Goal: Task Accomplishment & Management: Complete application form

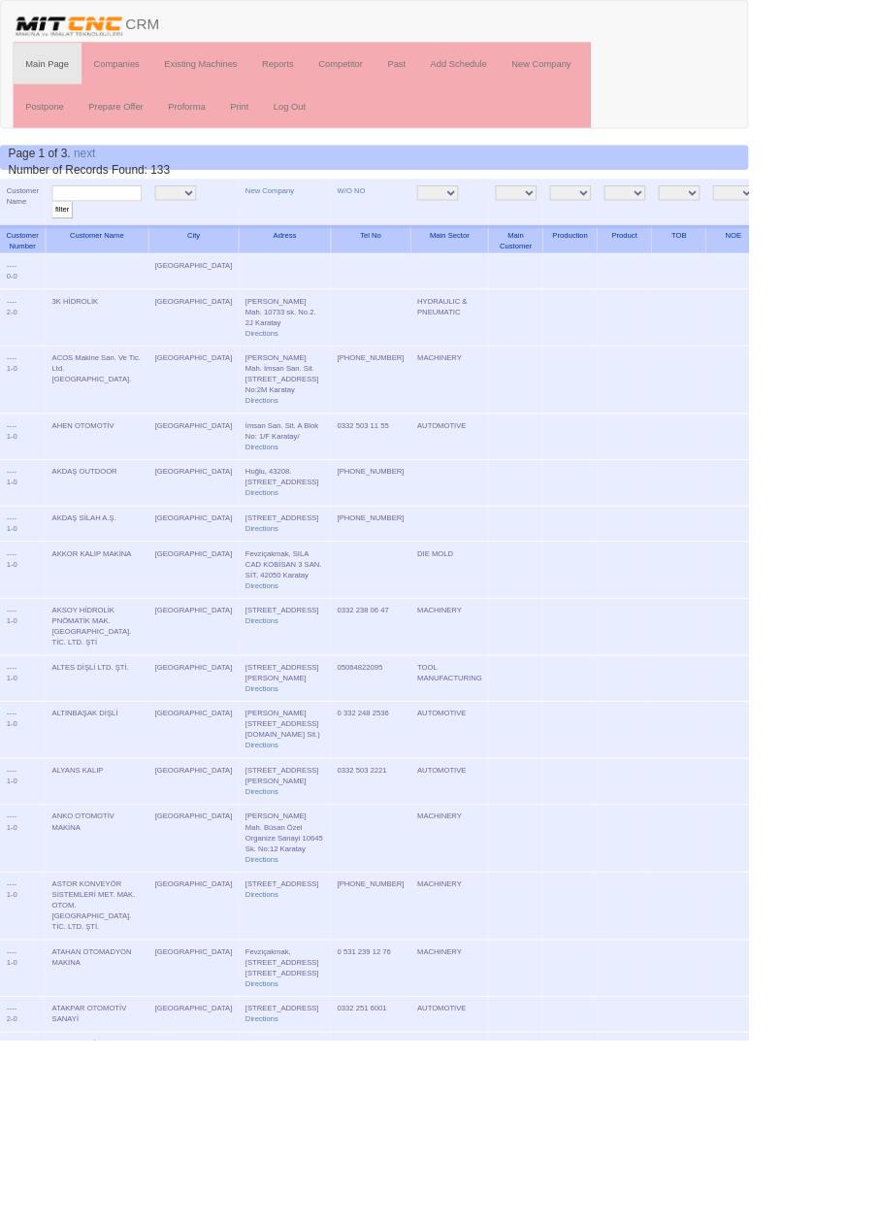
click at [132, 226] on input "text" at bounding box center [114, 227] width 106 height 18
type input "İkizl"
click at [61, 237] on input "filter" at bounding box center [73, 247] width 24 height 20
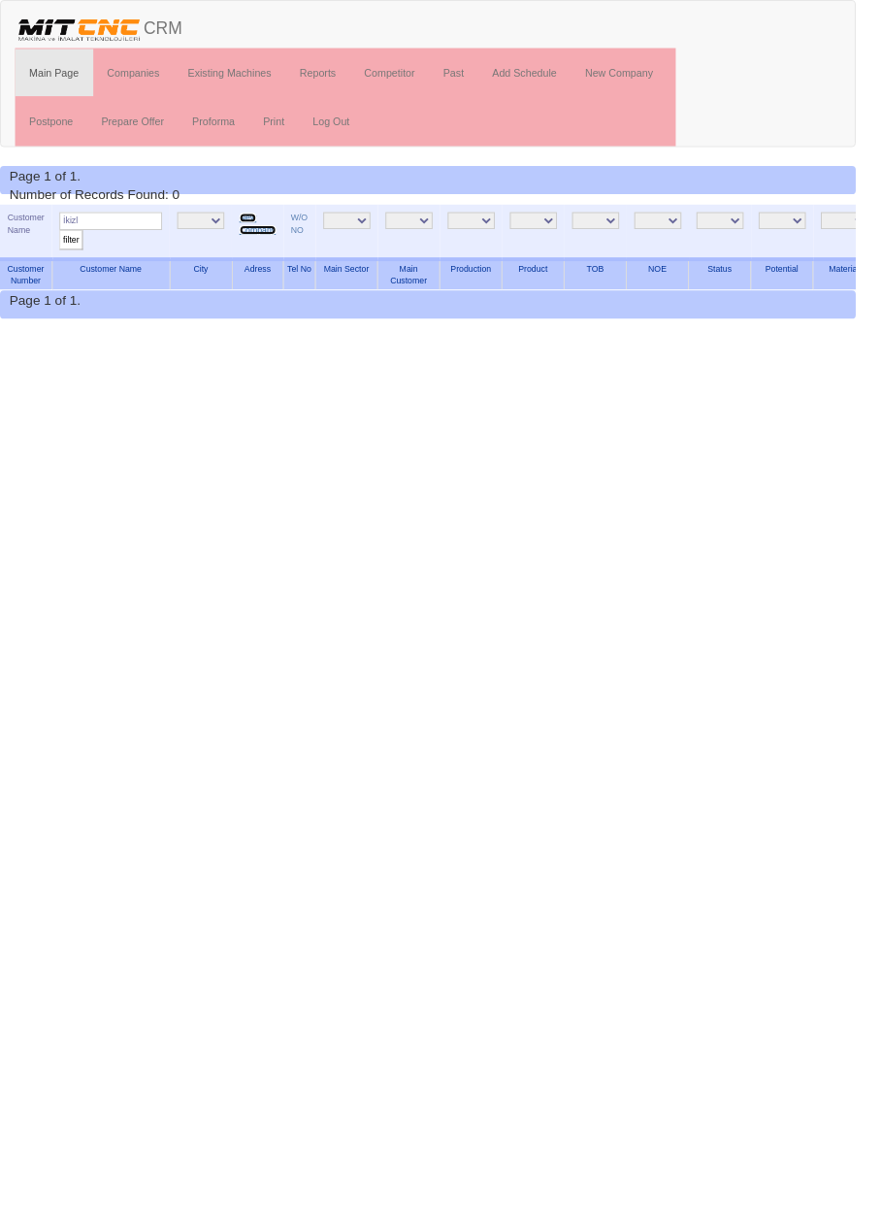
click at [268, 233] on link "New Company" at bounding box center [266, 230] width 38 height 22
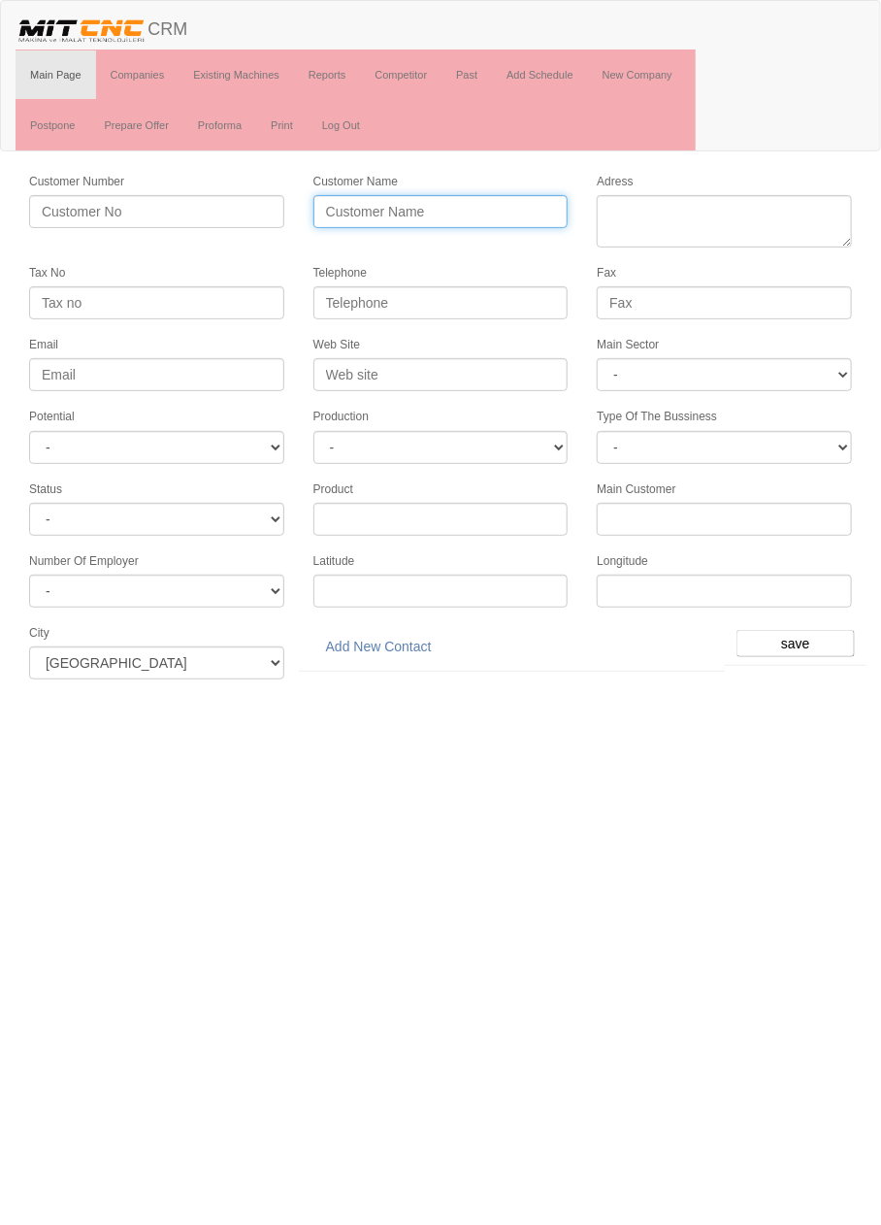
click at [497, 207] on input "Customer Name" at bounding box center [441, 211] width 255 height 33
type input "İKİZLER KALIP SERA"
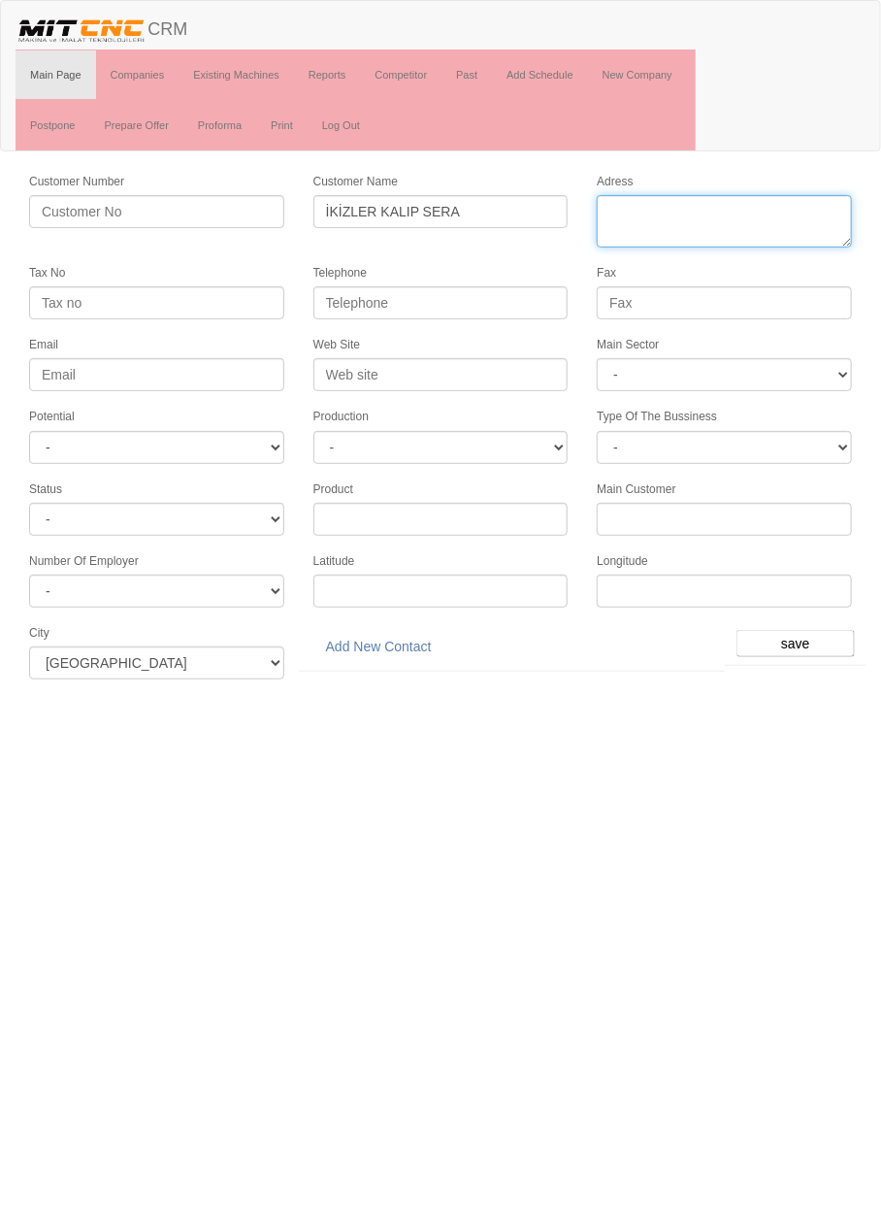
click at [715, 213] on textarea "Adress" at bounding box center [724, 221] width 255 height 52
type textarea "[STREET_ADDRESS]"
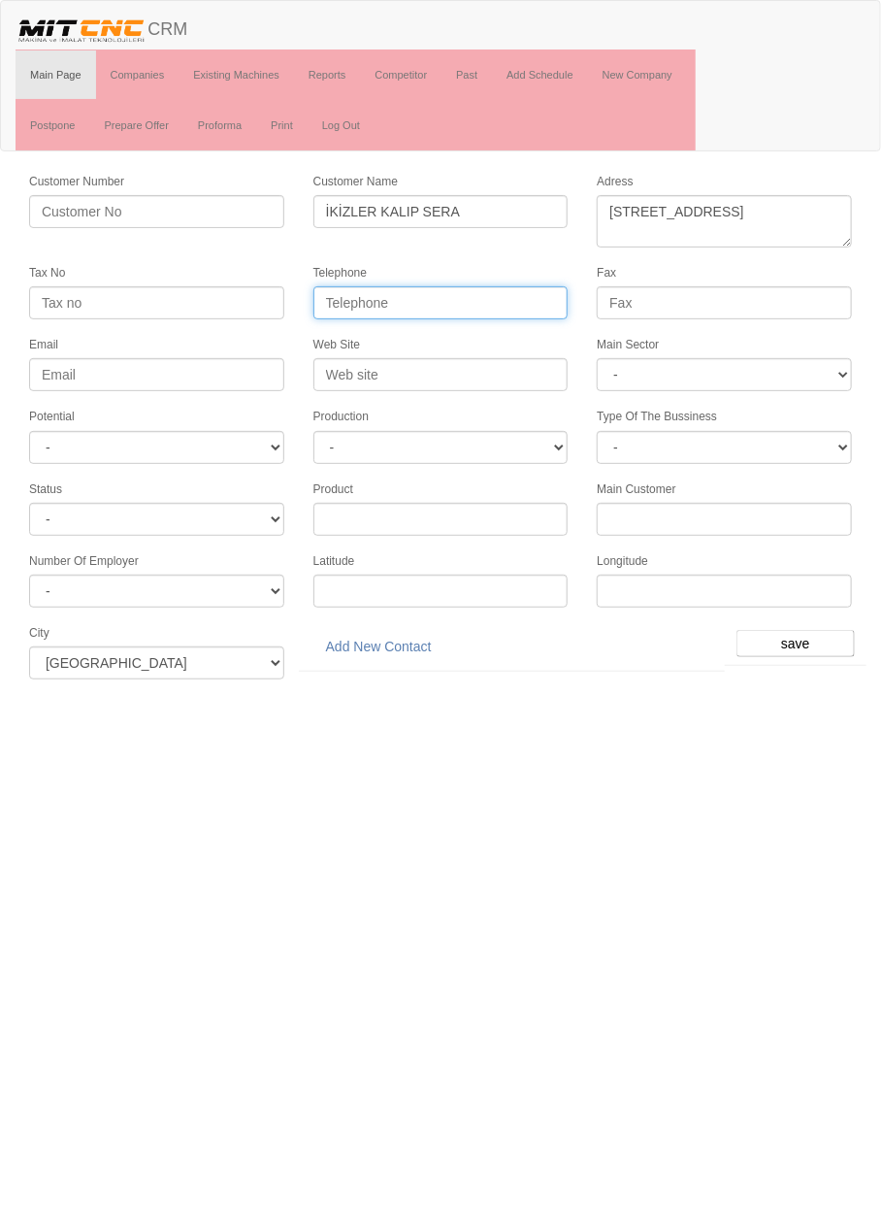
click at [488, 303] on input "Telephone" at bounding box center [441, 302] width 255 height 33
type input "0332 345 3999"
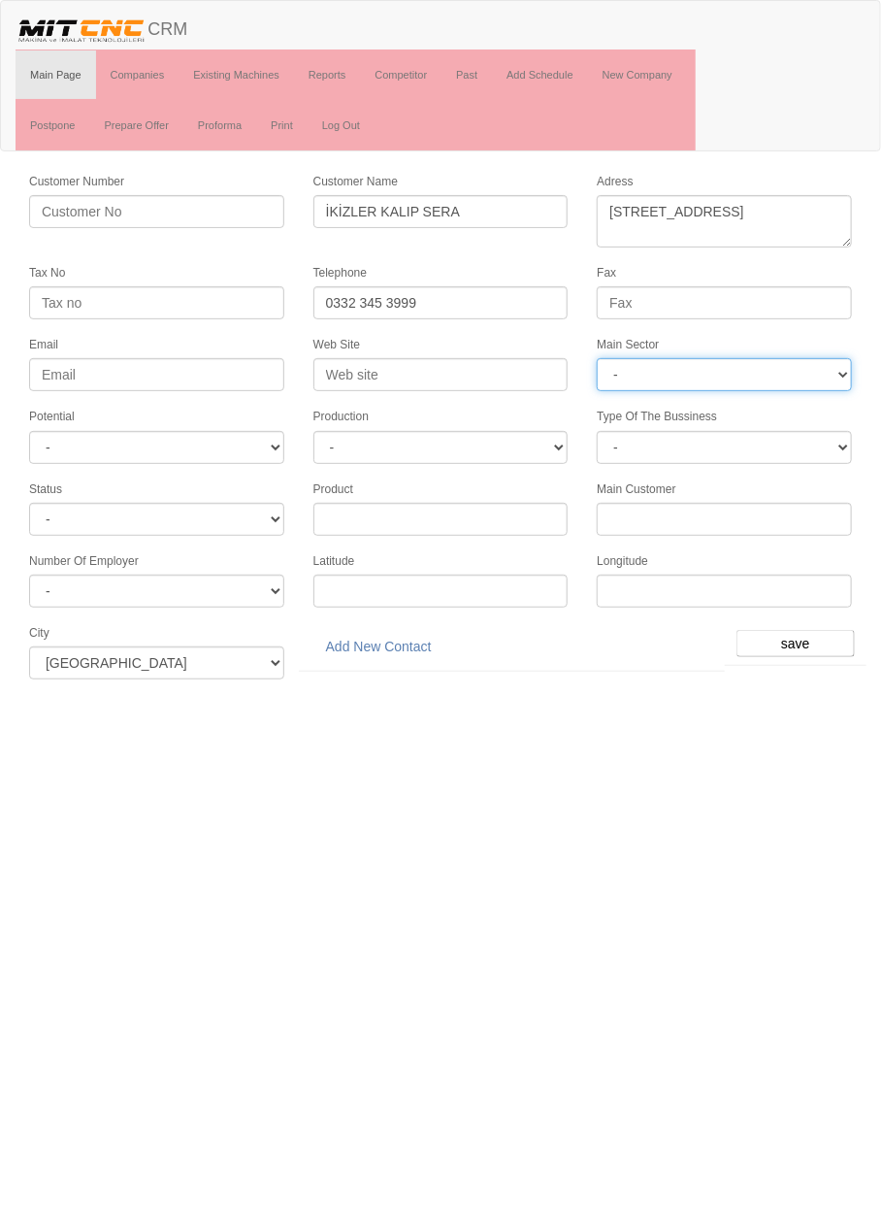
click at [714, 365] on select "- DIE MOLD MACHINERY DEFENCE ELECTRICAL COMPONENTS MEDICAL TOOL MANUFACTURING J…" at bounding box center [724, 374] width 255 height 33
select select "370"
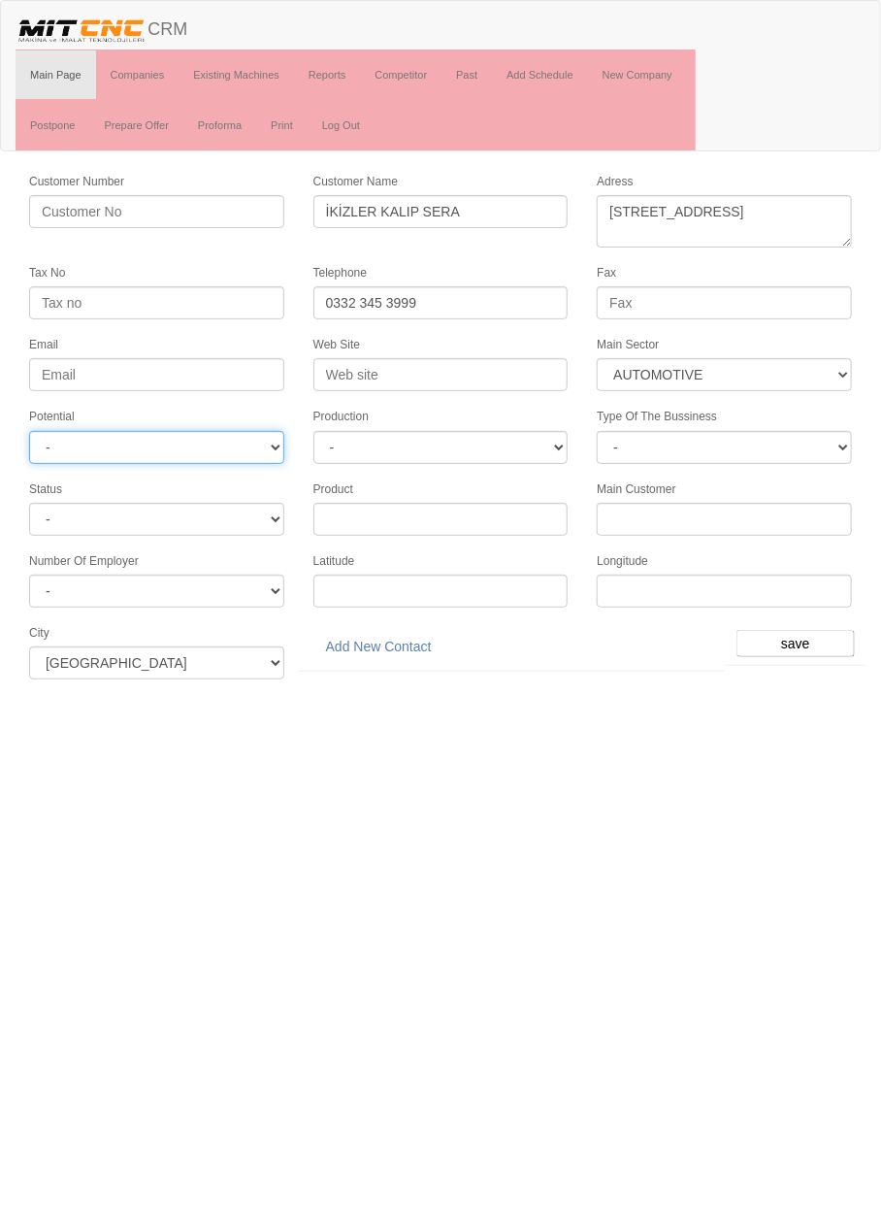
click at [249, 443] on select "- A1 A2 A3 B1 B2 B3 C1 C2 C3" at bounding box center [156, 447] width 255 height 33
select select "4"
click at [803, 633] on input "save" at bounding box center [796, 643] width 118 height 27
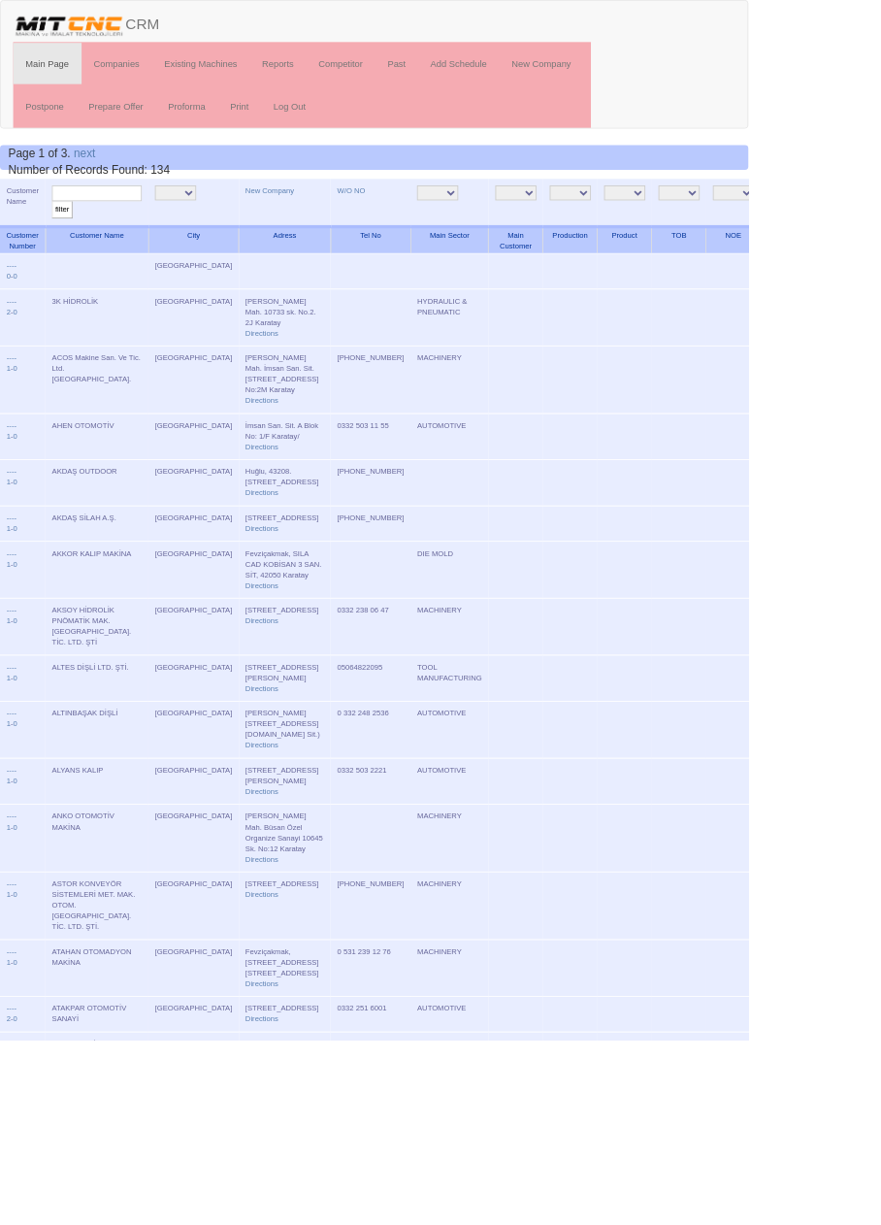
click at [121, 226] on input "text" at bounding box center [114, 227] width 106 height 18
type input "ikizl"
click at [61, 237] on input "filter" at bounding box center [73, 247] width 24 height 20
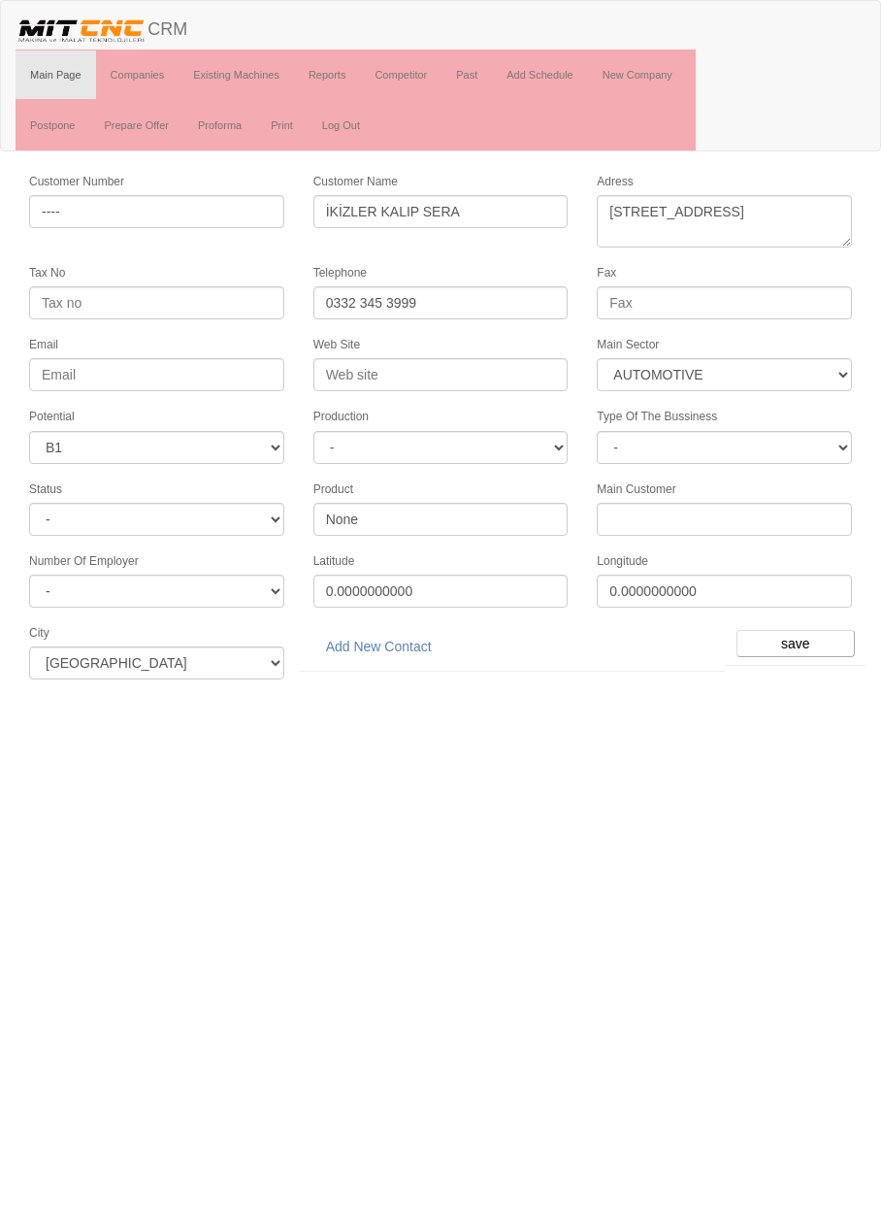
select select "370"
select select "4"
click at [491, 365] on input "Web Site" at bounding box center [441, 374] width 255 height 33
type input "www.ikizlerkalip.com.tr"
click at [796, 636] on input "save" at bounding box center [796, 643] width 118 height 27
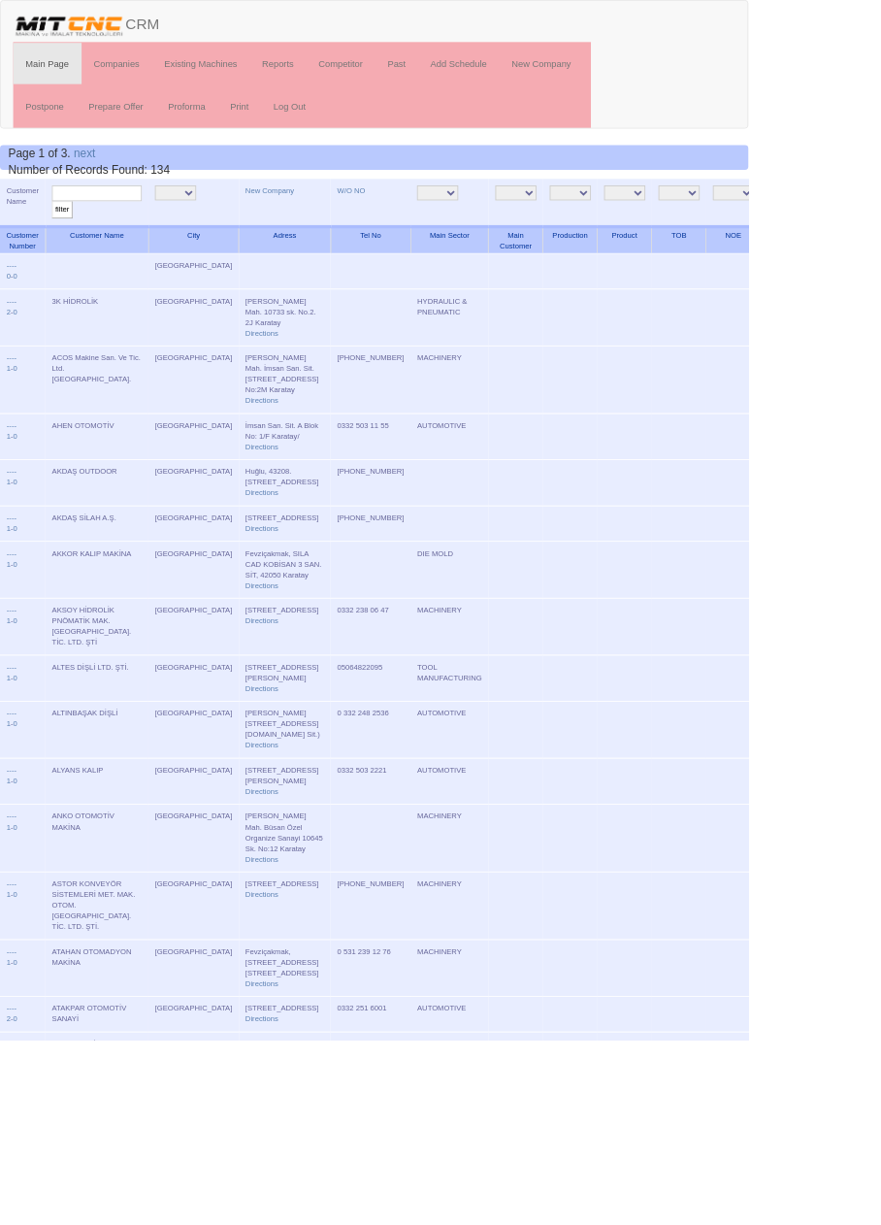
click at [138, 223] on input "text" at bounding box center [114, 227] width 106 height 18
type input "İkiz"
click at [61, 237] on input "filter" at bounding box center [73, 247] width 24 height 20
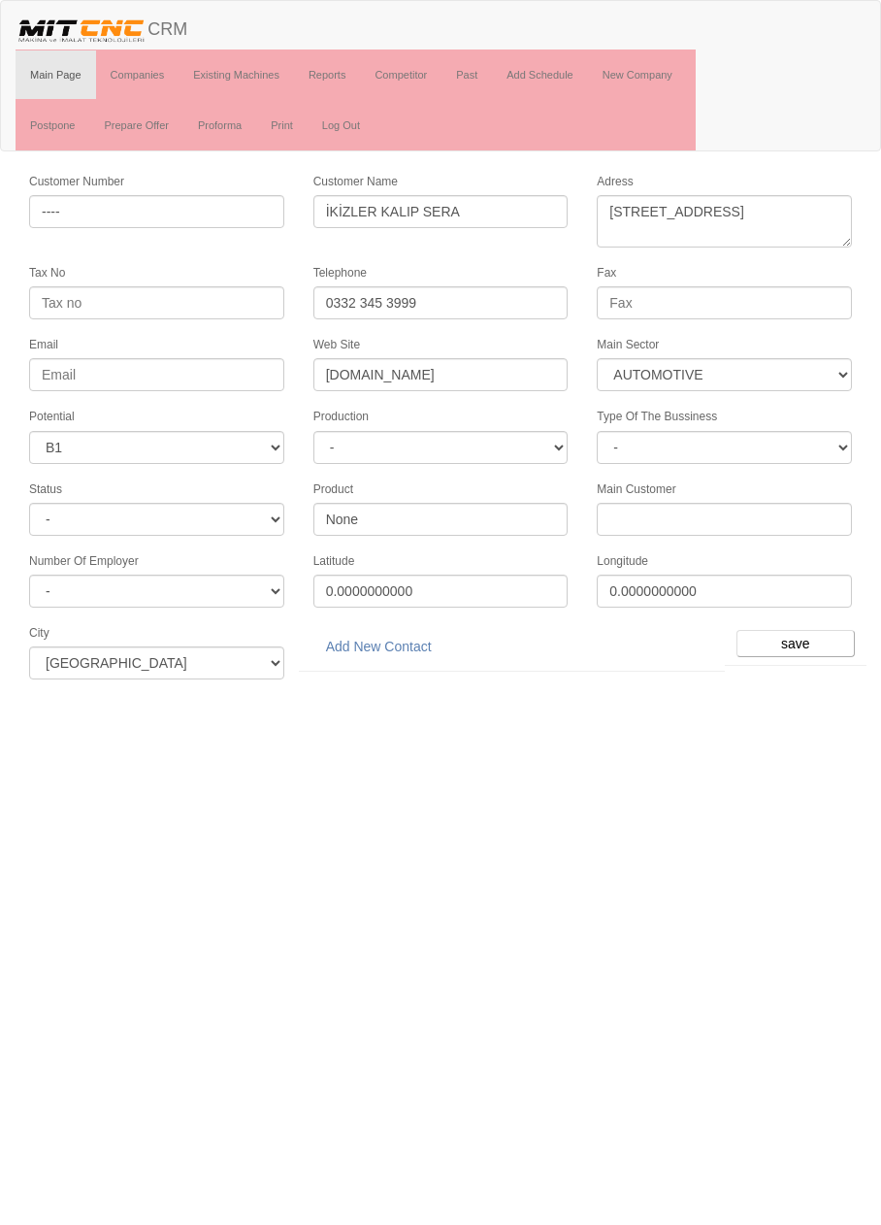
select select "370"
select select "4"
click at [401, 632] on link "Add New Contact" at bounding box center [379, 646] width 131 height 33
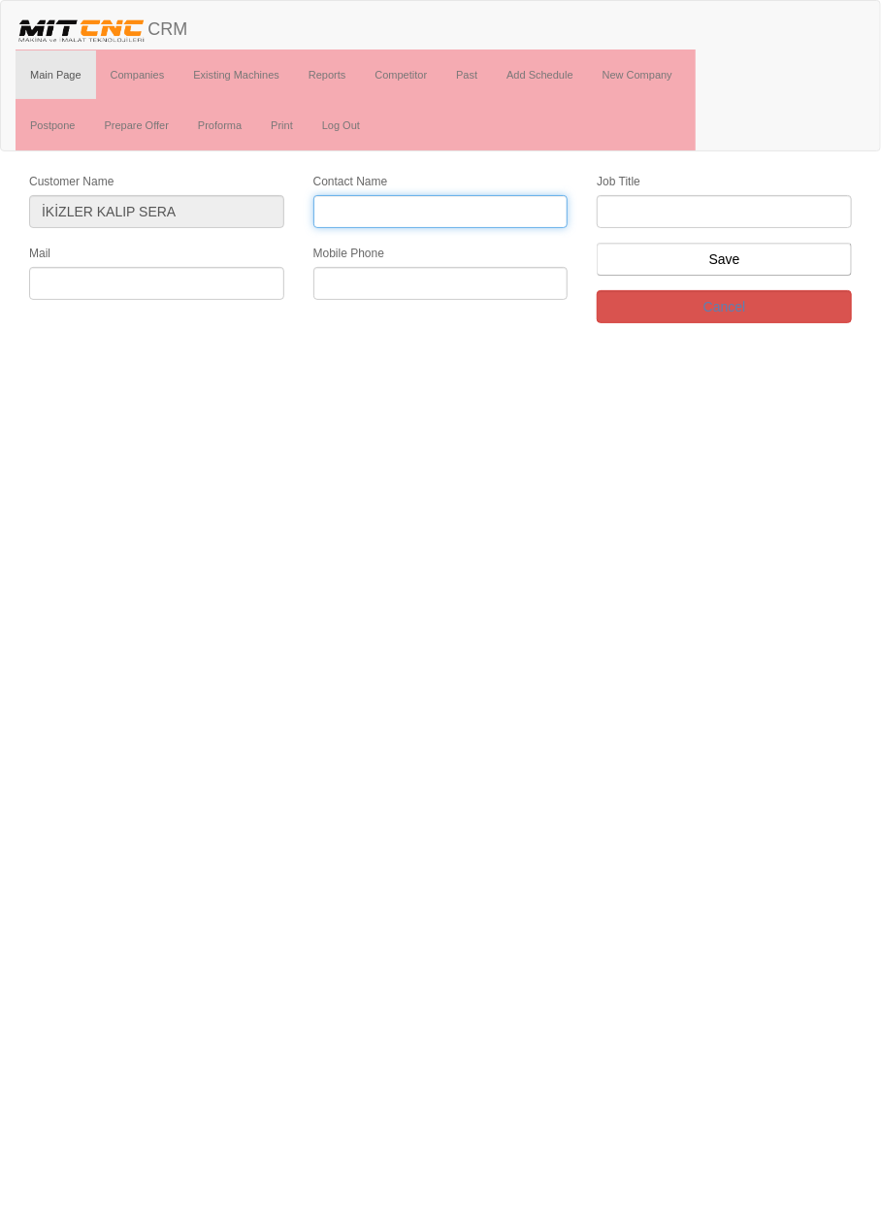
click at [511, 209] on input "Contact Name" at bounding box center [441, 211] width 255 height 33
type input "[PERSON_NAME]"
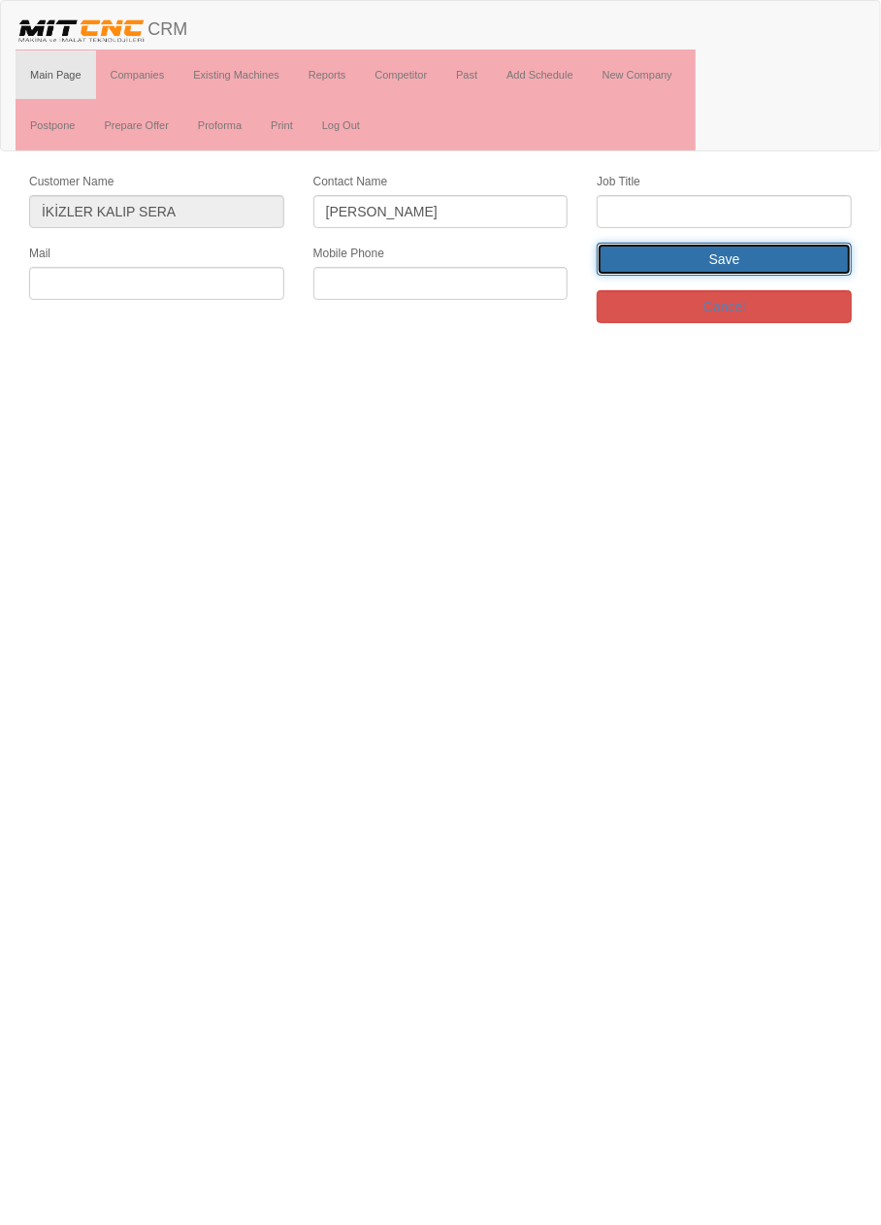
click at [782, 243] on input "Save" at bounding box center [724, 259] width 255 height 33
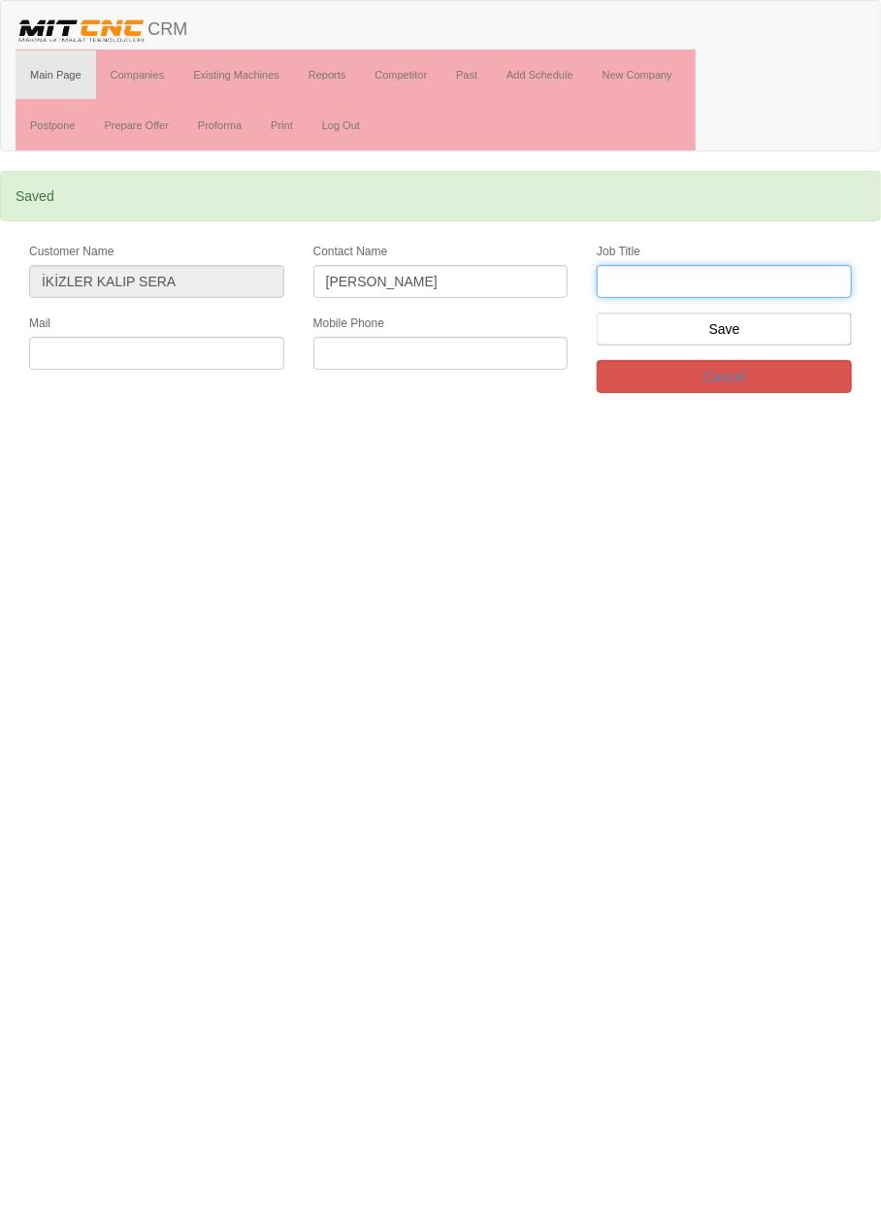
click at [757, 284] on input "text" at bounding box center [724, 281] width 255 height 33
type input "satış müdürü"
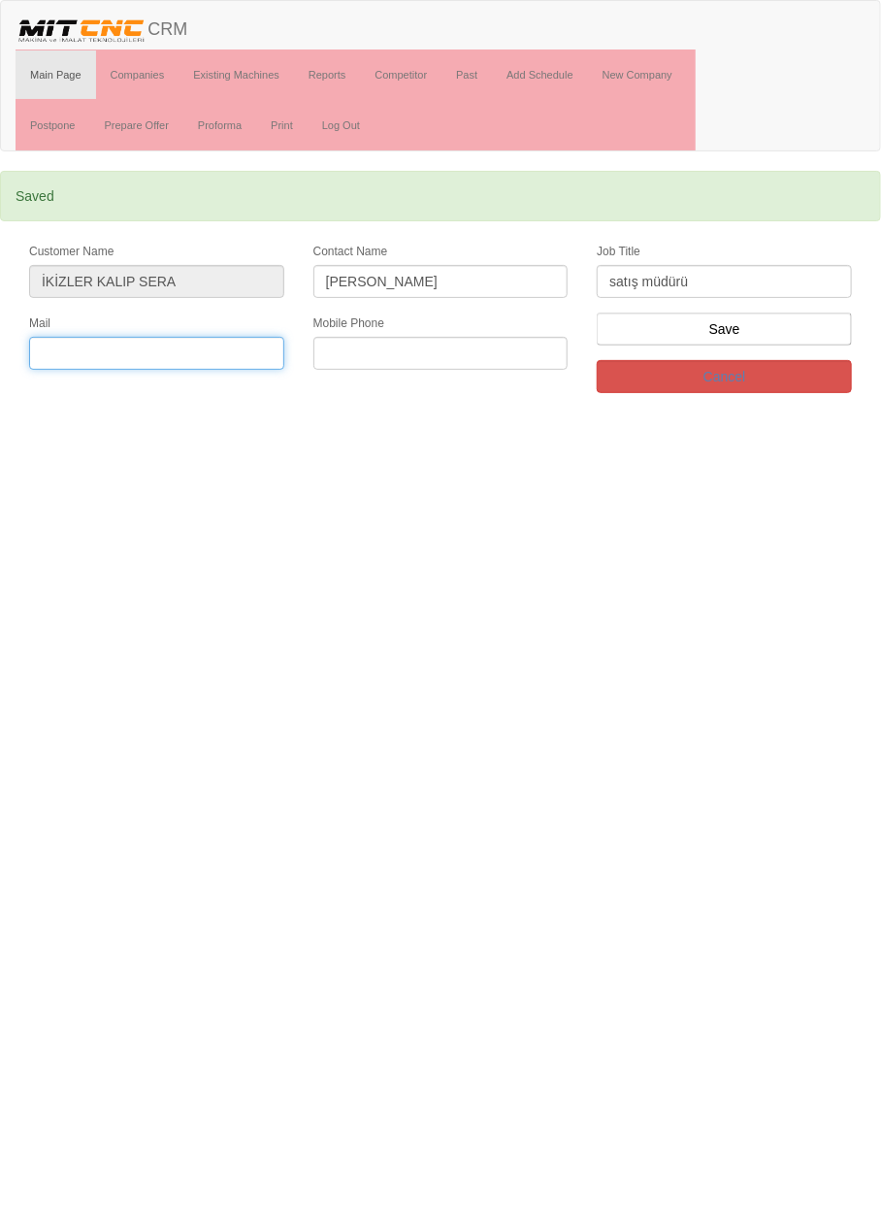
click at [239, 348] on input "text" at bounding box center [156, 353] width 255 height 33
type input "[EMAIL_ADDRESS][DOMAIN_NAME]"
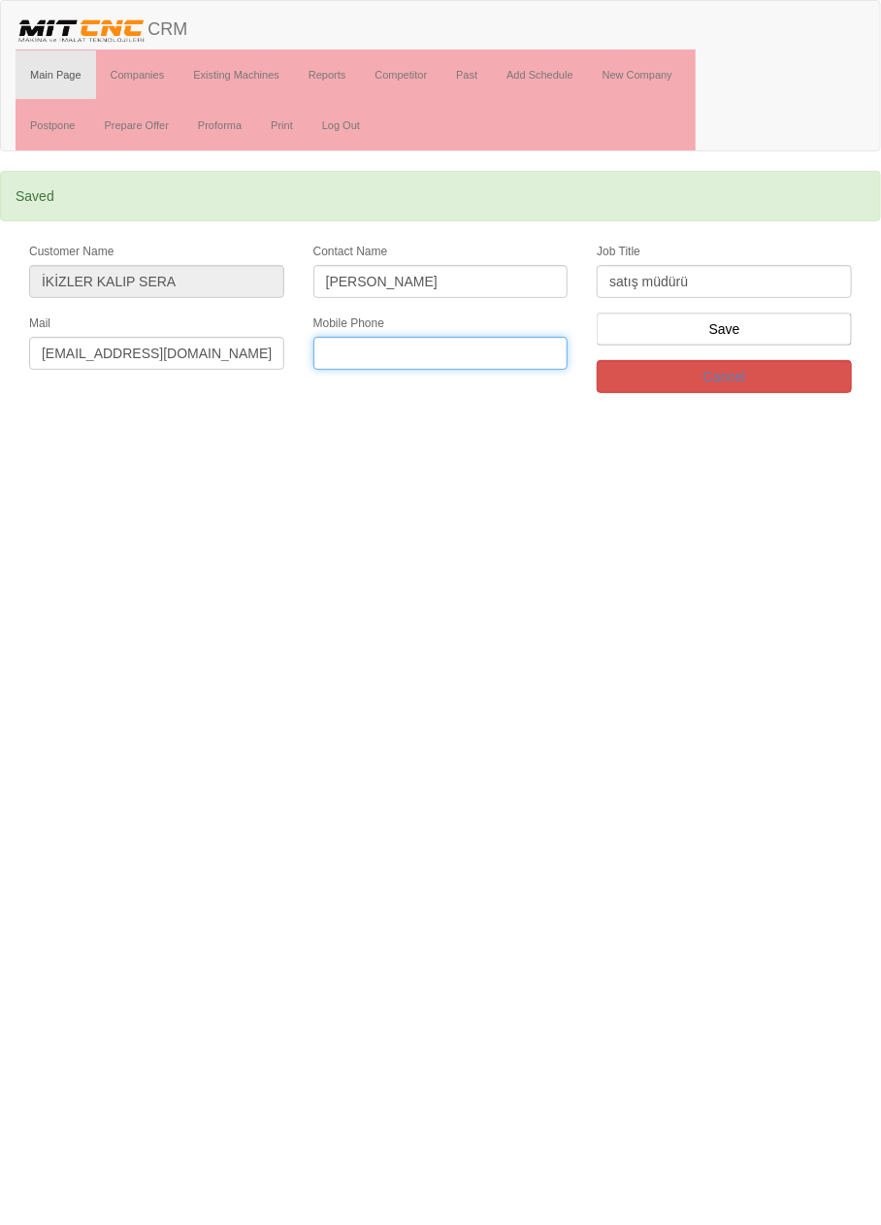
click at [495, 349] on input "text" at bounding box center [441, 353] width 255 height 33
type input "0541 782 4283"
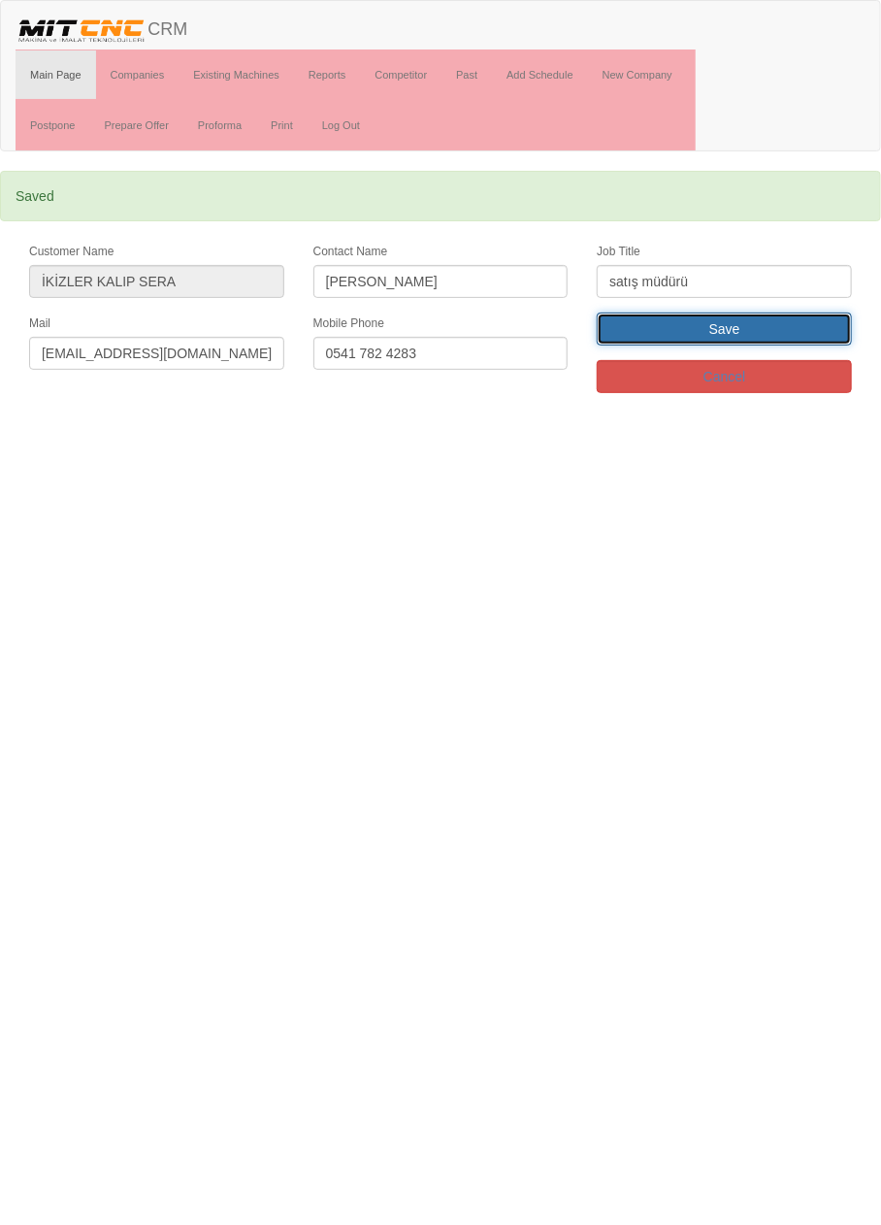
click at [757, 333] on input "Save" at bounding box center [724, 329] width 255 height 33
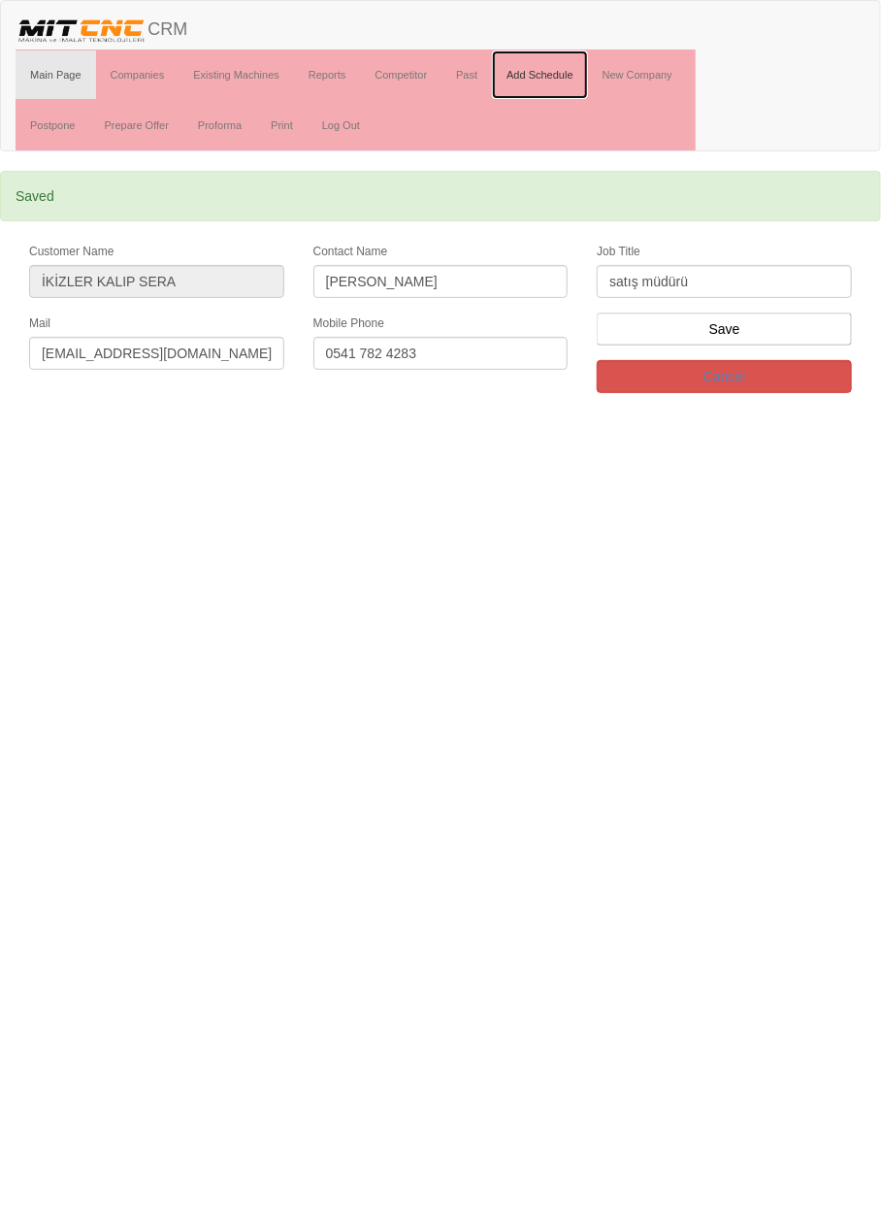
click at [566, 79] on link "Add Schedule" at bounding box center [540, 74] width 96 height 49
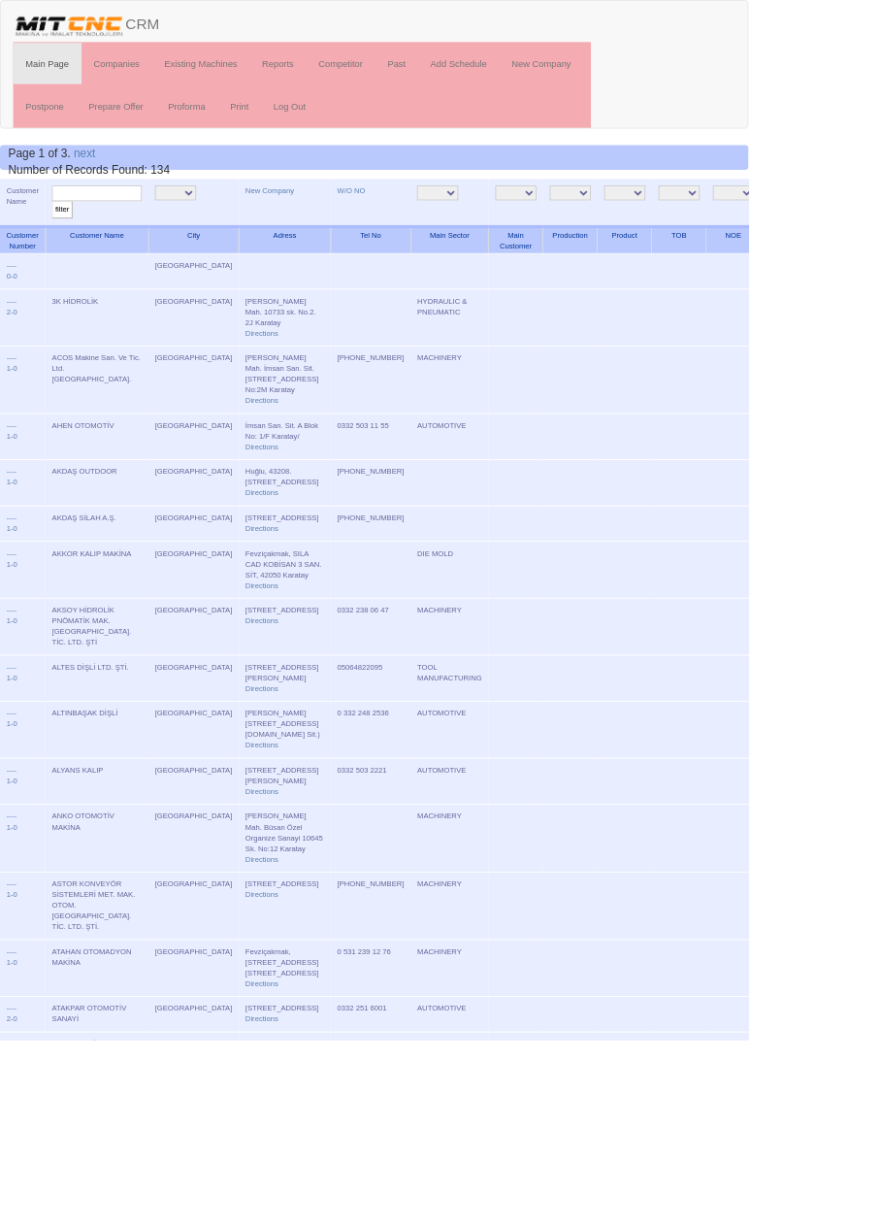
click at [128, 226] on input "text" at bounding box center [114, 227] width 106 height 18
type input "ikizler"
click at [61, 237] on input "filter" at bounding box center [73, 247] width 24 height 20
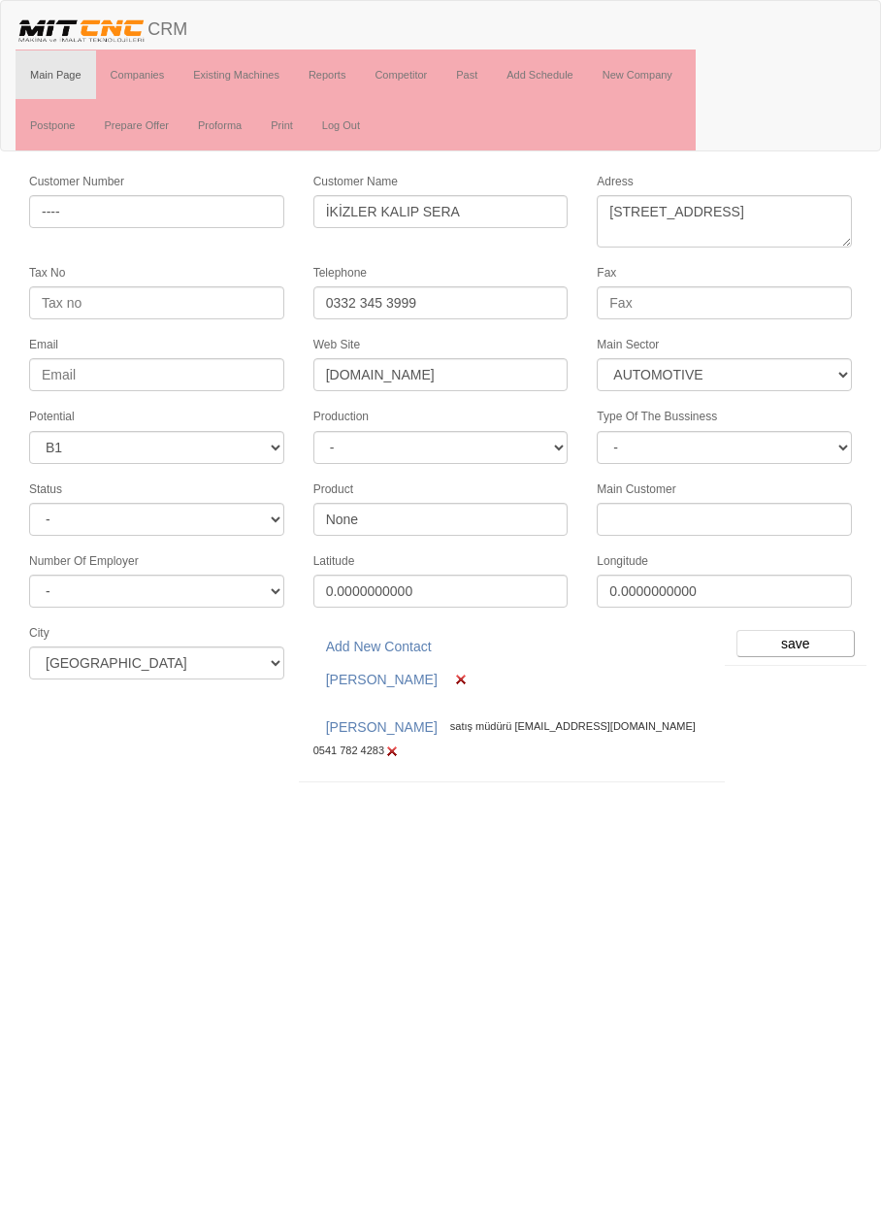
select select "370"
select select "4"
click at [453, 672] on img at bounding box center [461, 680] width 16 height 16
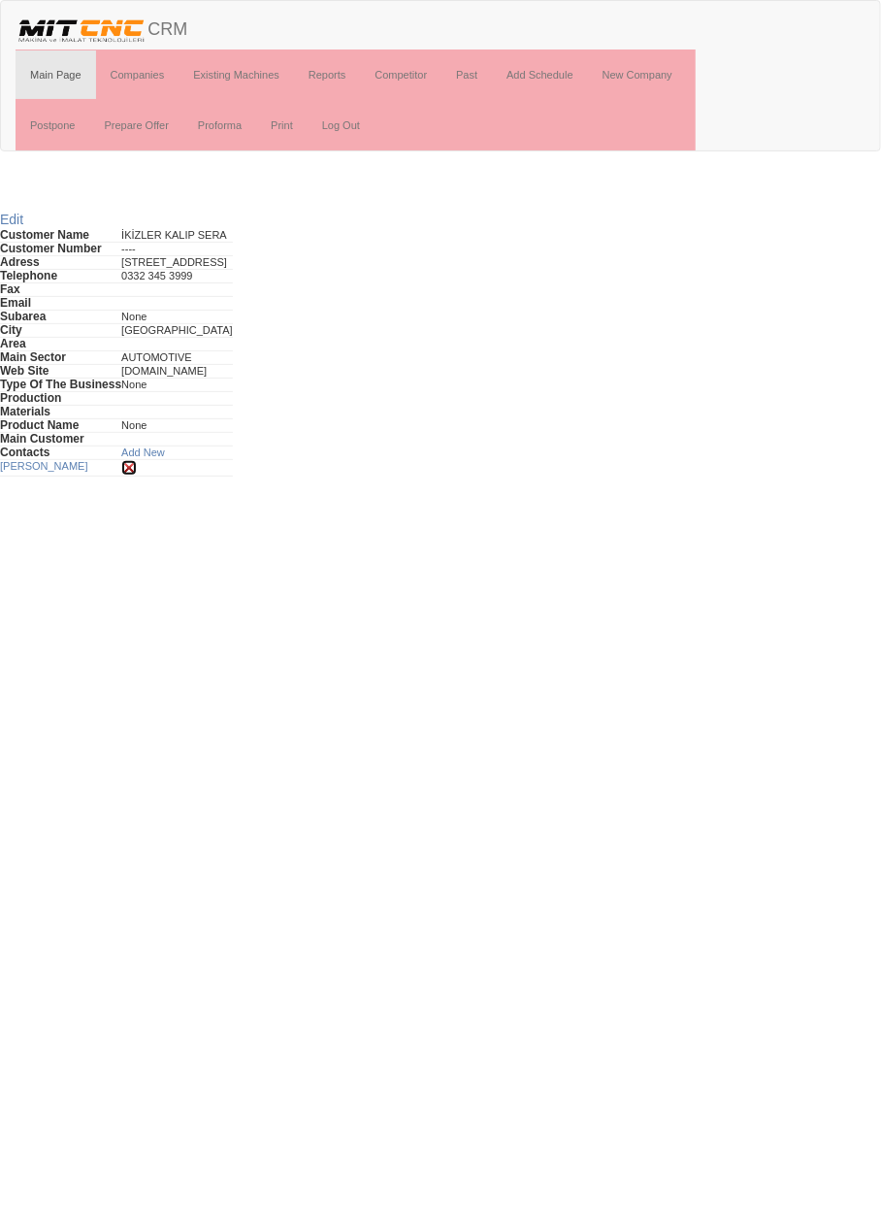
click at [125, 460] on img at bounding box center [129, 468] width 16 height 16
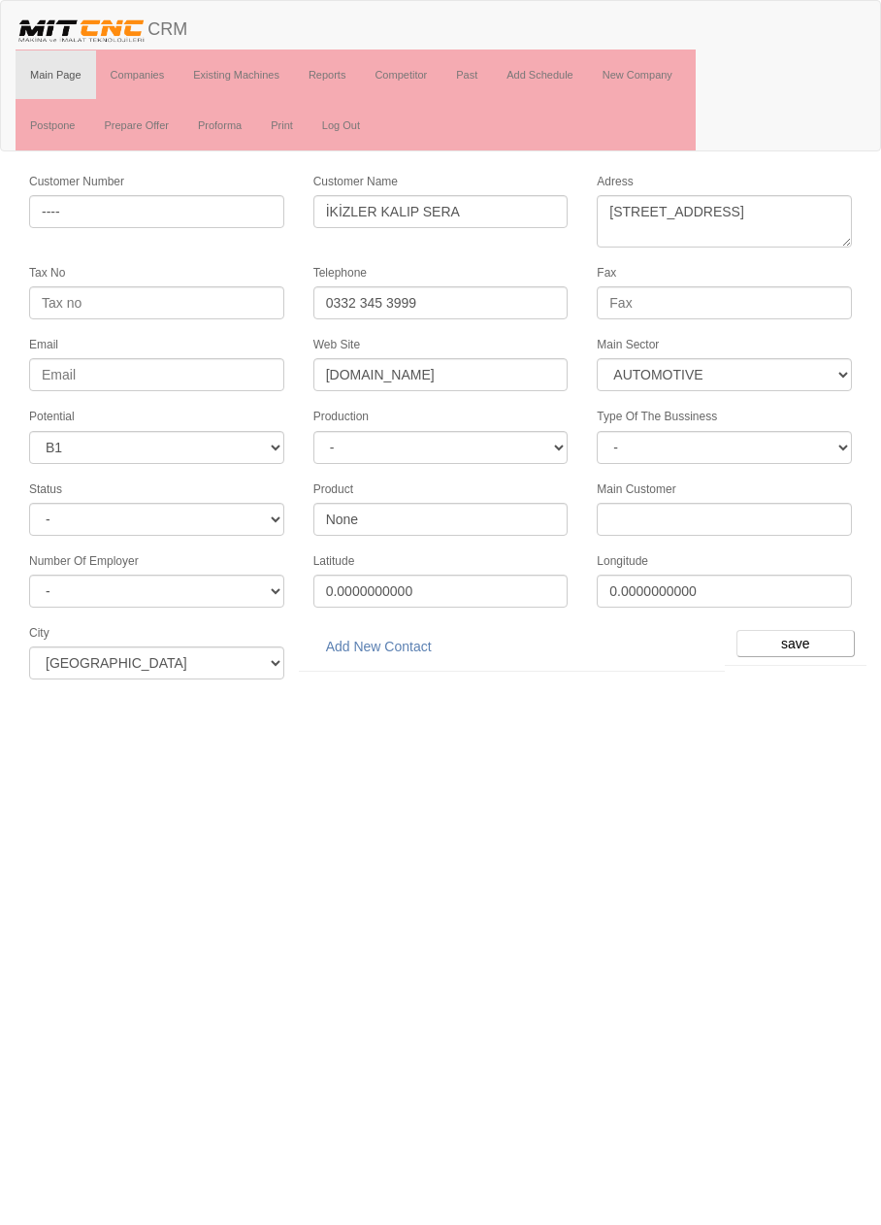
select select "370"
select select "4"
click at [416, 632] on link "Add New Contact" at bounding box center [379, 646] width 131 height 33
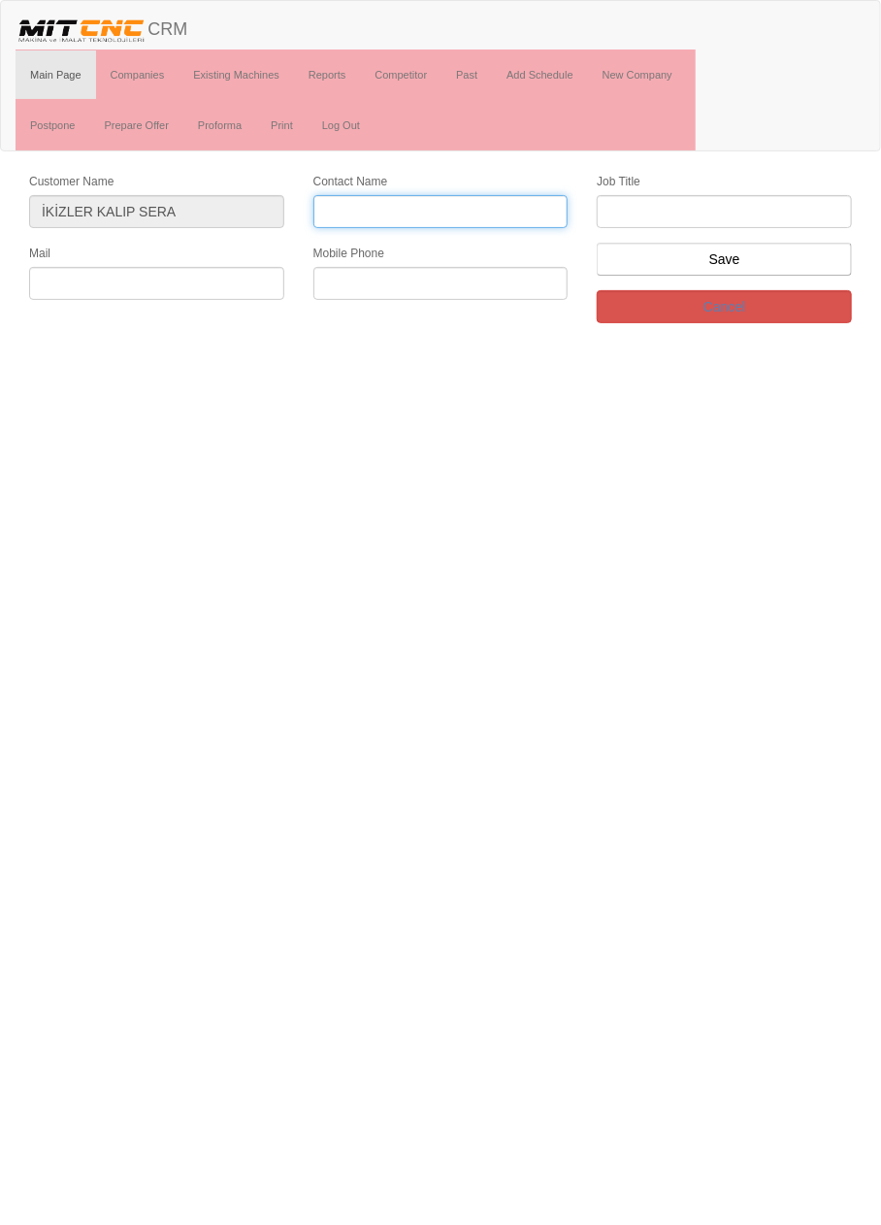
click at [491, 203] on input "Contact Name" at bounding box center [441, 211] width 255 height 33
type input "[PERSON_NAME]"
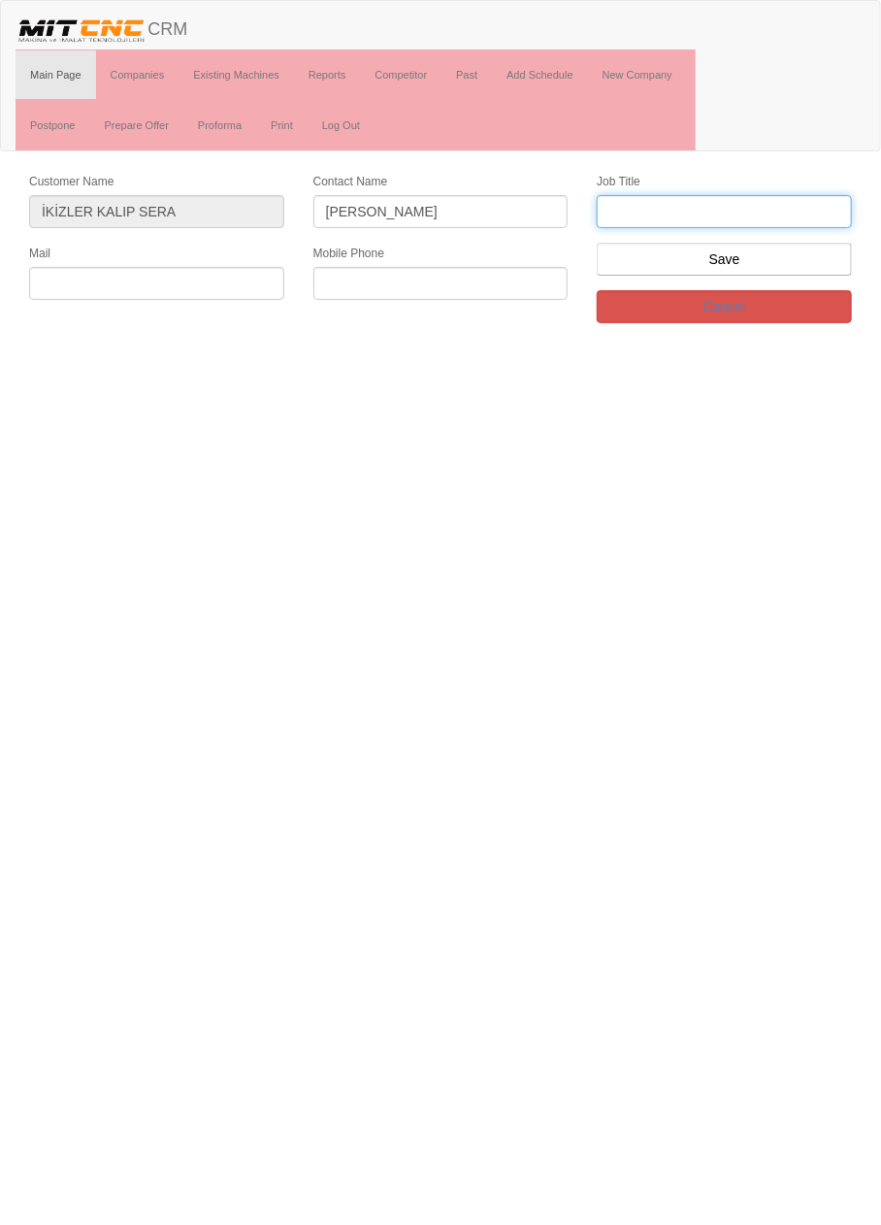
click at [785, 205] on input "text" at bounding box center [724, 211] width 255 height 33
type input "Satış Müdürü"
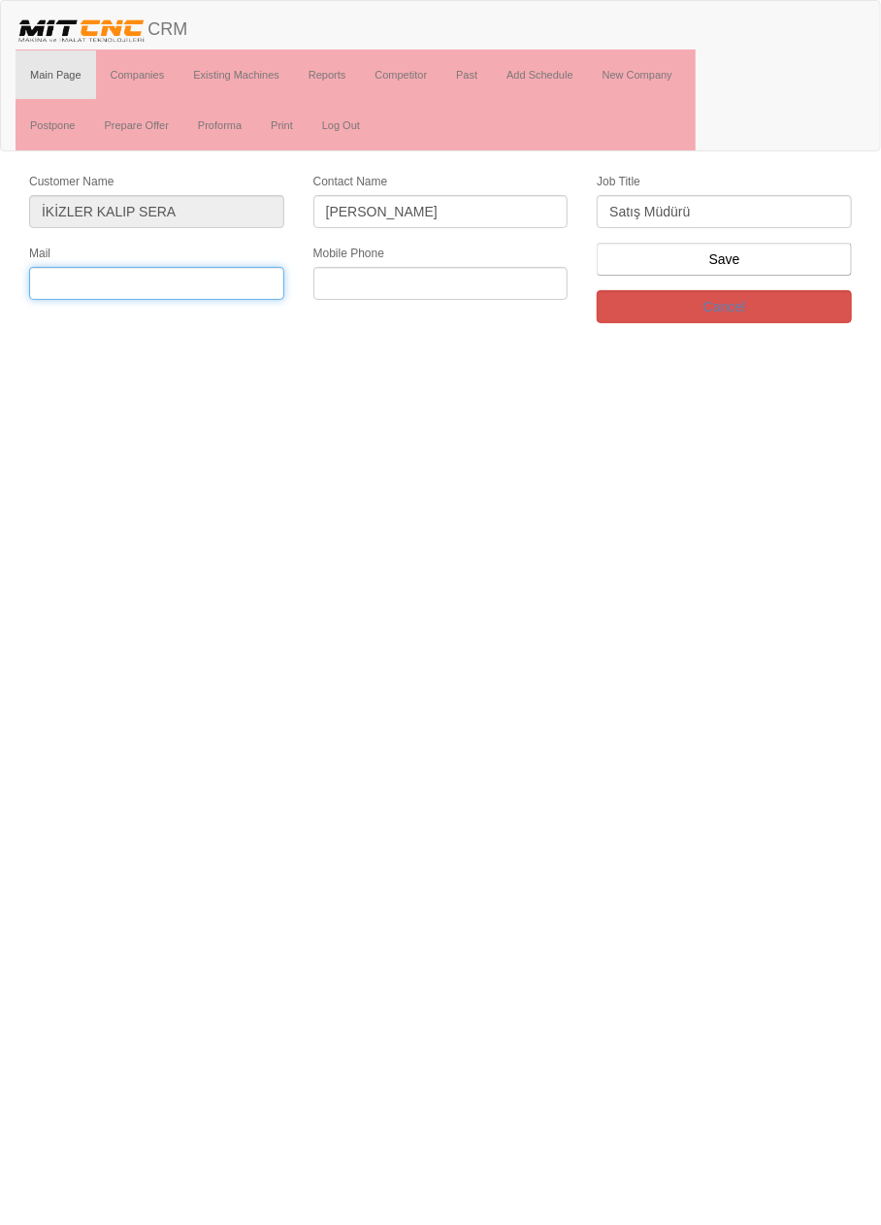
click at [240, 274] on input "text" at bounding box center [156, 283] width 255 height 33
type input "satis@ikizlerkalip.com.tr"
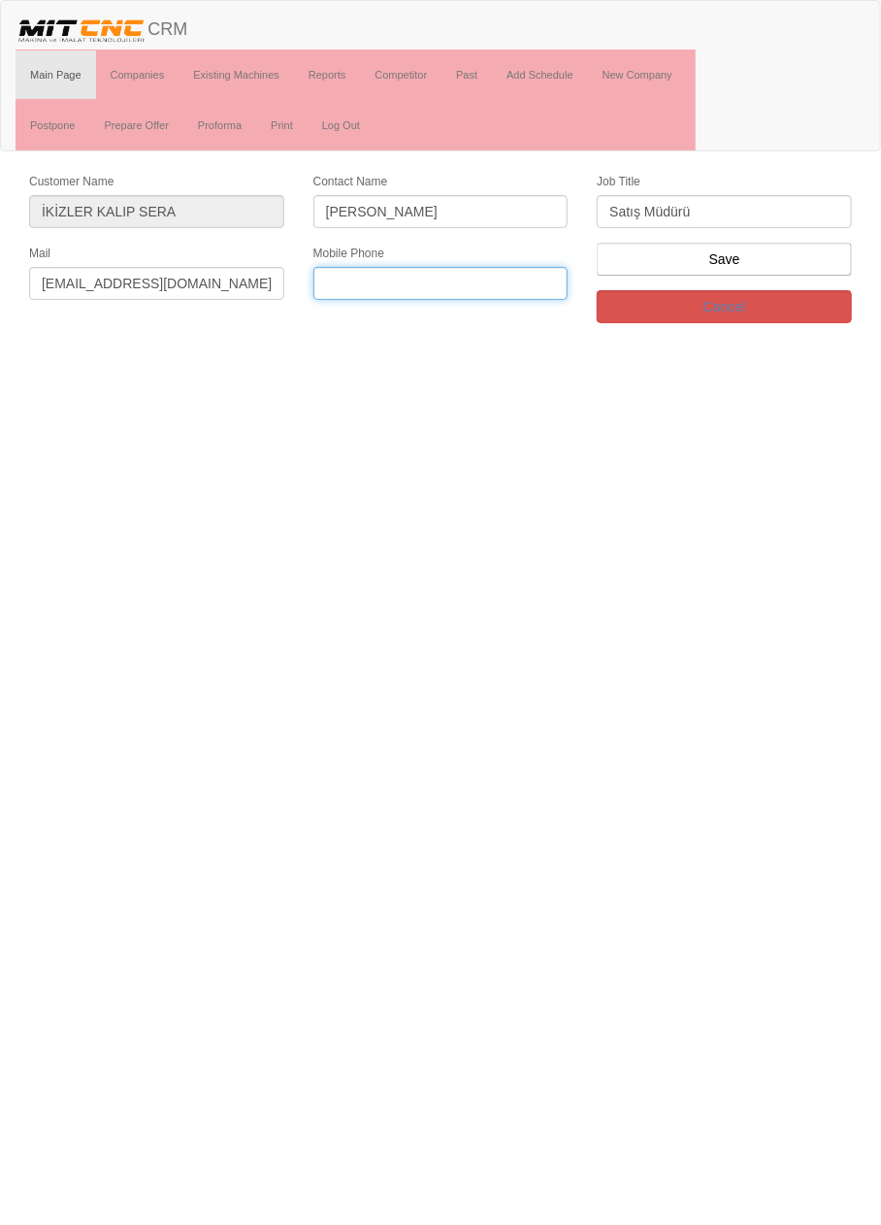
click at [510, 277] on input "text" at bounding box center [441, 283] width 255 height 33
type input "0541 782 4283"
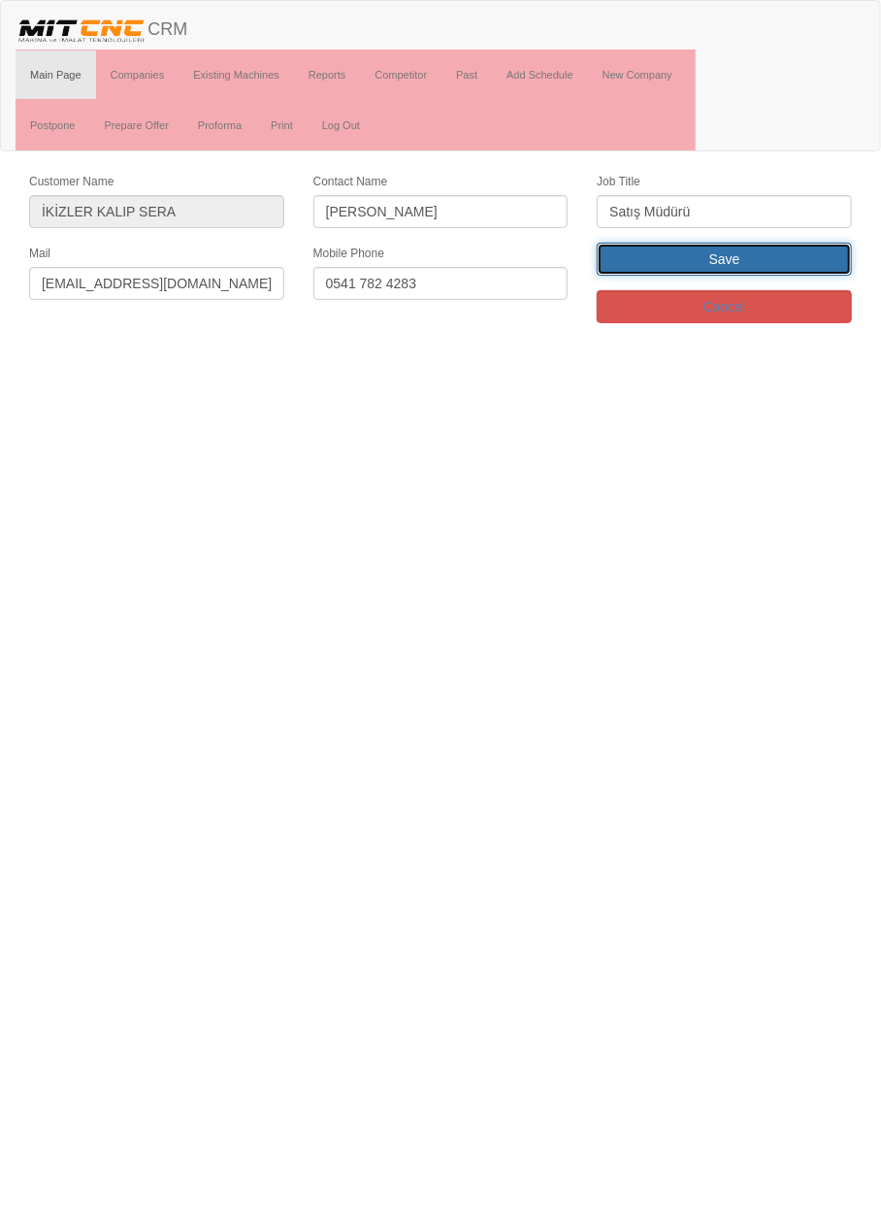
click at [773, 248] on input "Save" at bounding box center [724, 259] width 255 height 33
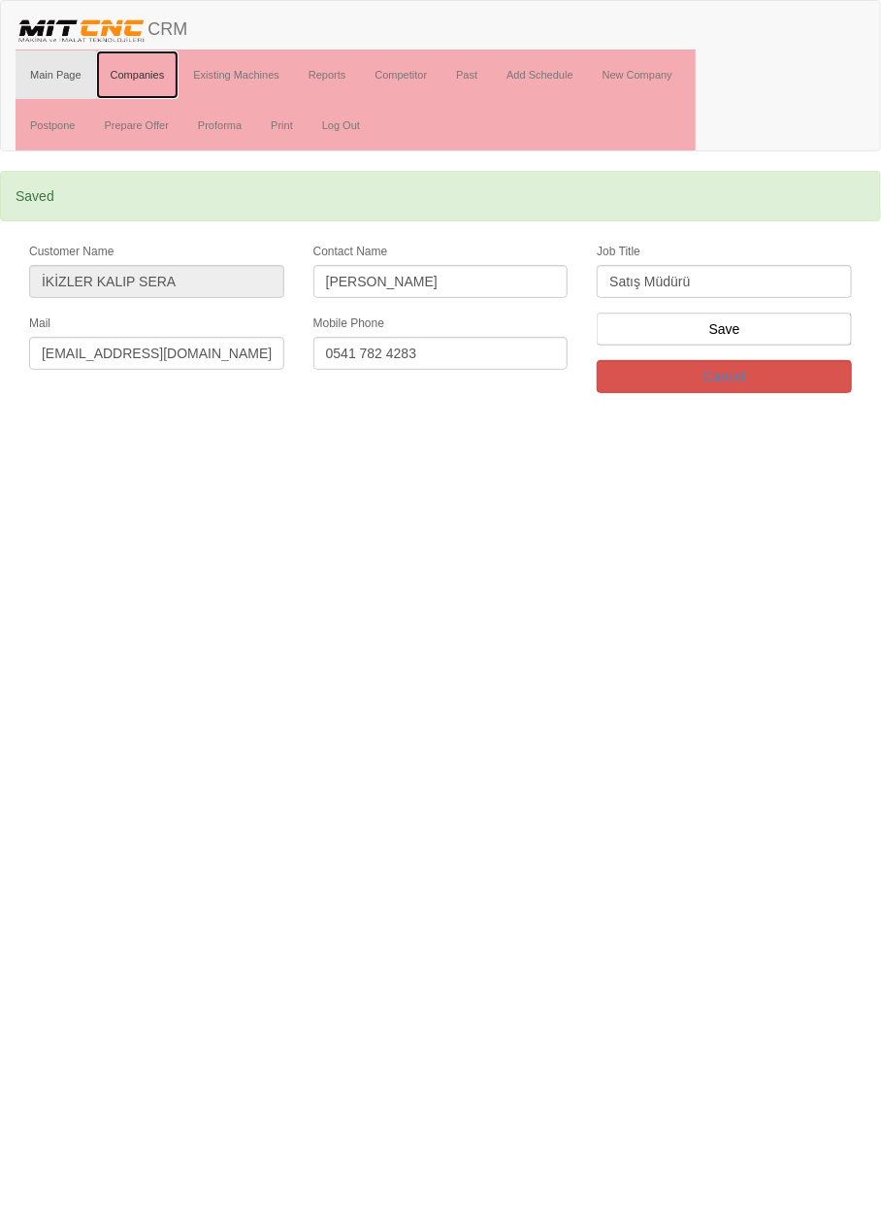
click at [142, 79] on link "Companies" at bounding box center [137, 74] width 83 height 49
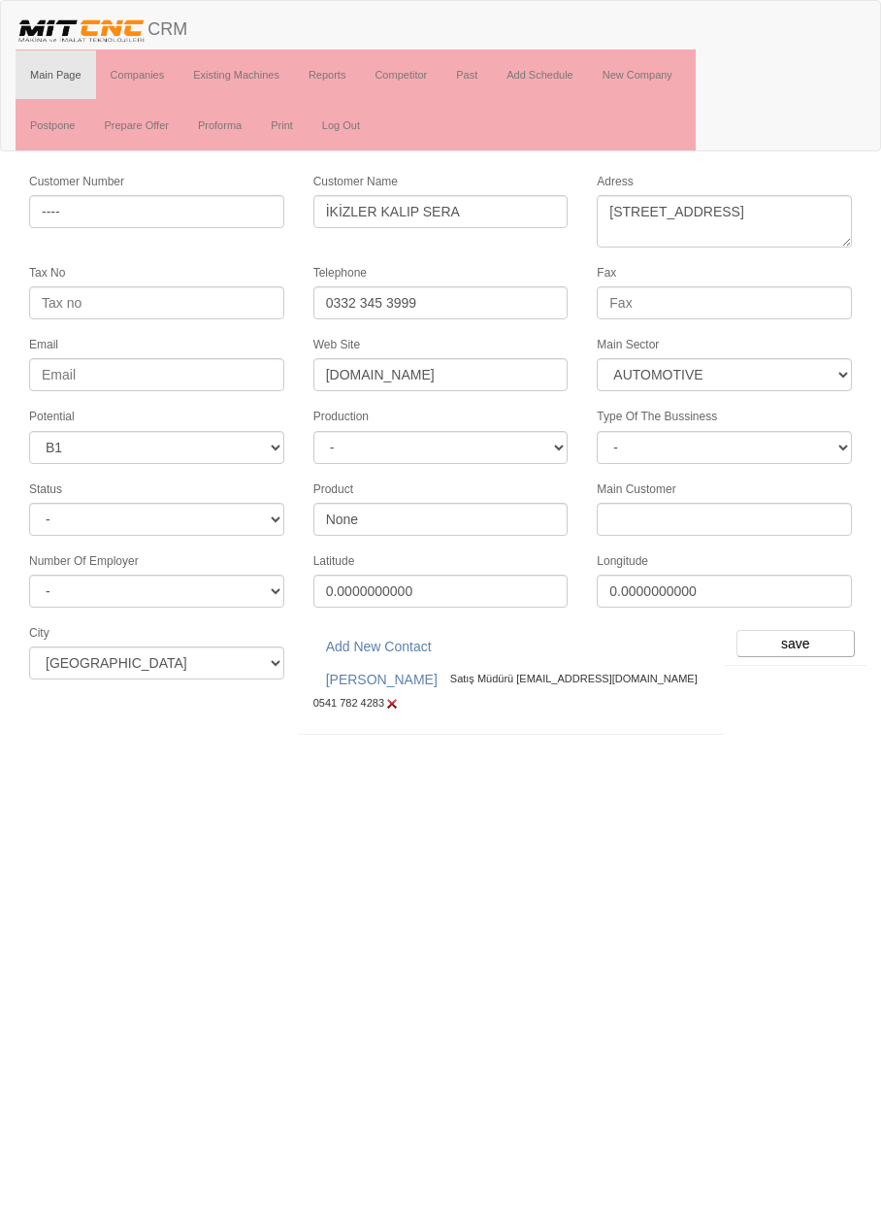
select select "370"
select select "4"
click at [803, 630] on input "save" at bounding box center [796, 643] width 118 height 27
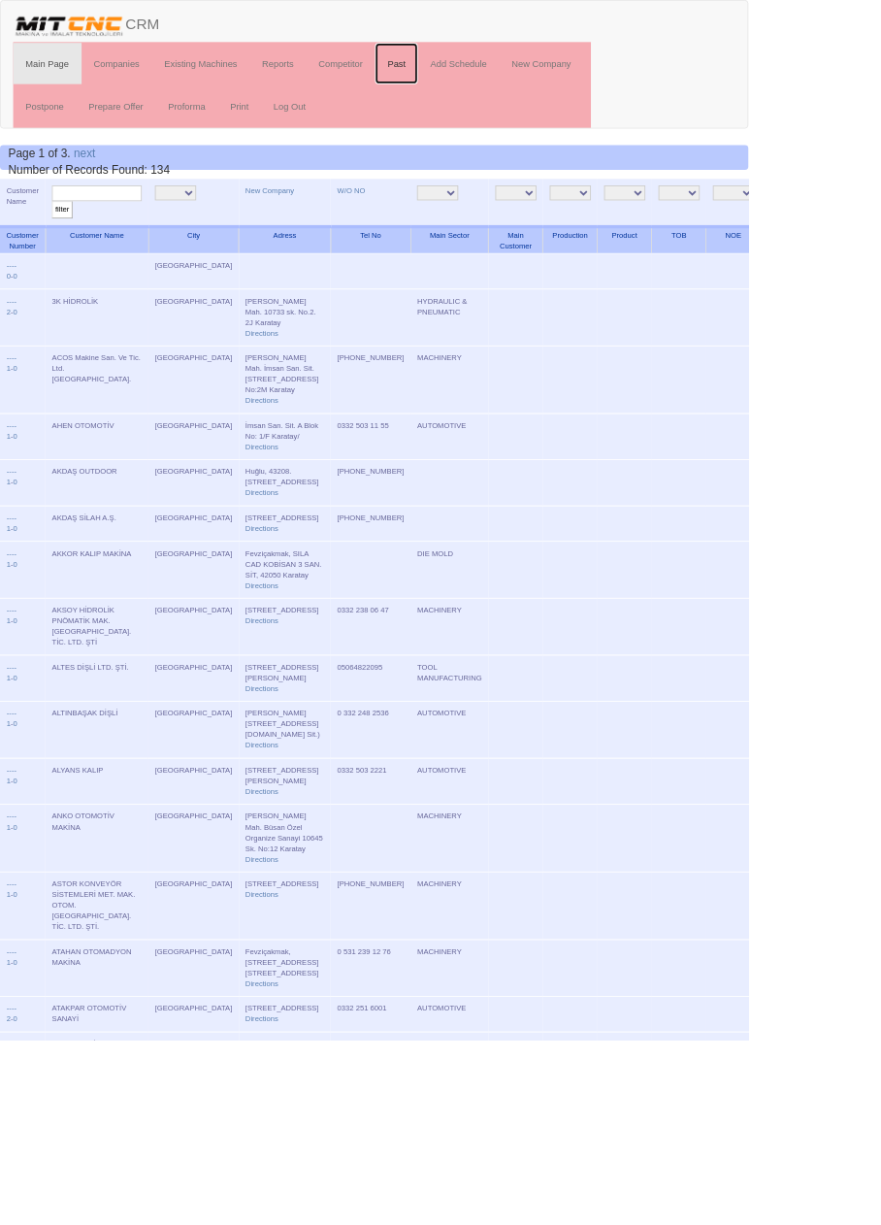
click at [481, 72] on link "Past" at bounding box center [467, 74] width 50 height 49
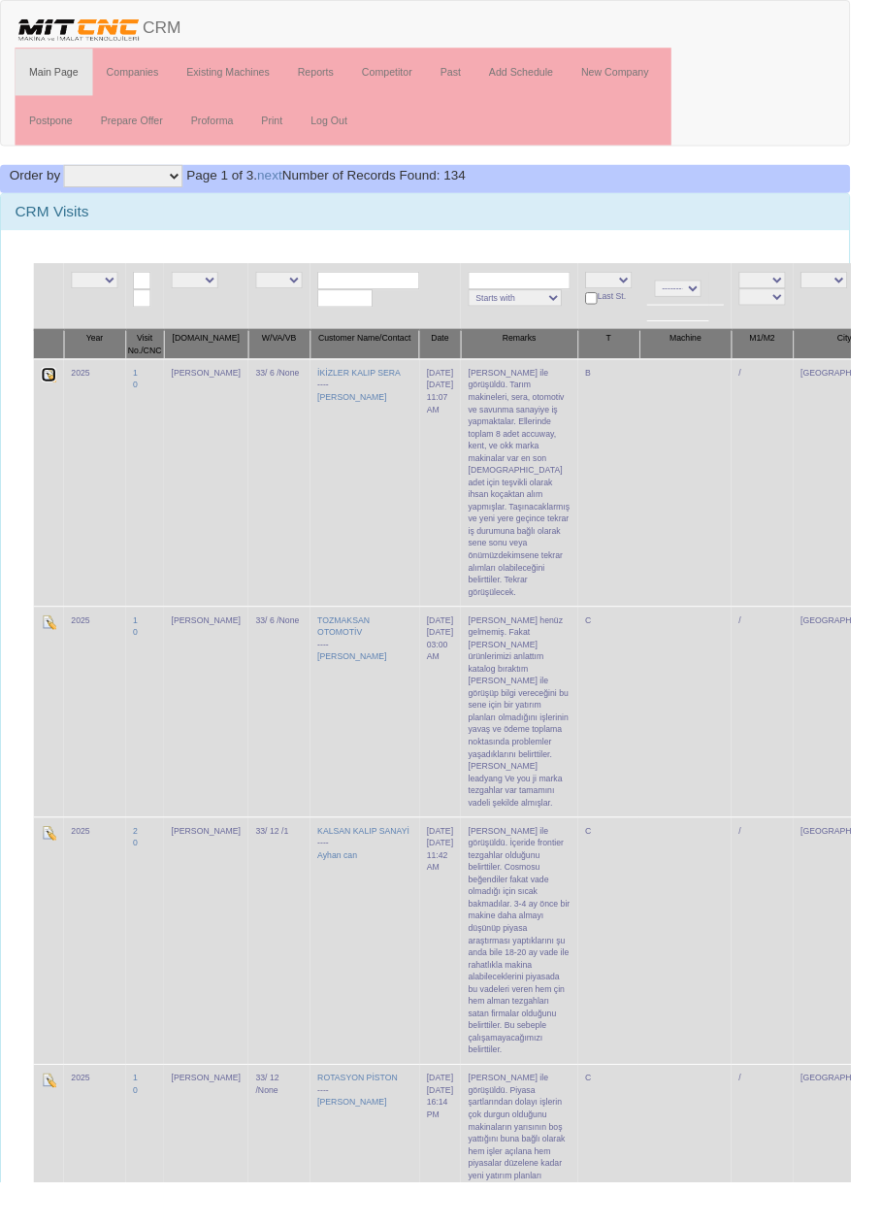
click at [55, 389] on img at bounding box center [51, 389] width 16 height 16
